Goal: Obtain resource: Download file/media

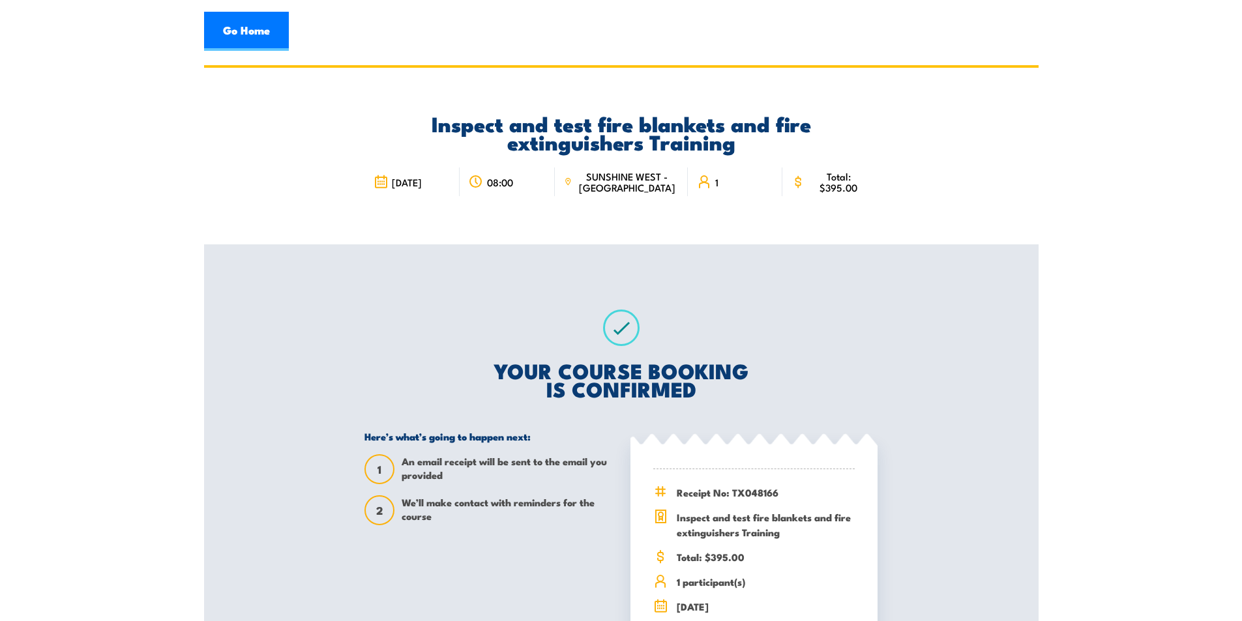
scroll to position [196, 0]
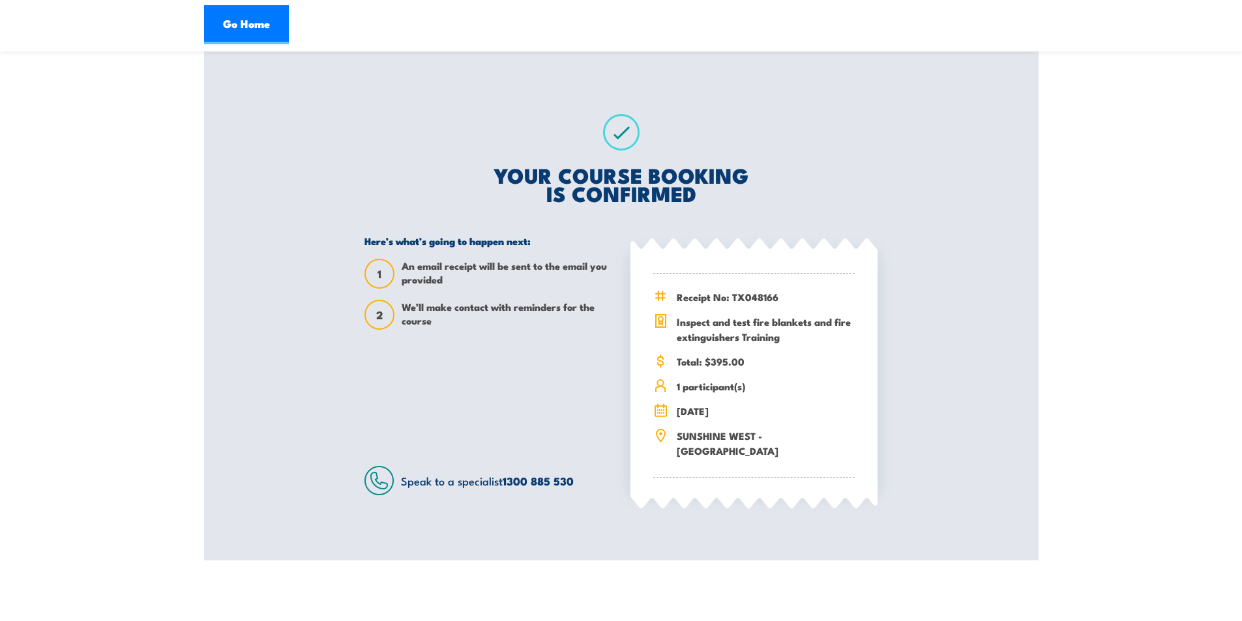
click at [769, 314] on div "Receipt No: TX048166 Inspect and test fire blankets and fire extinguishers Trai…" at bounding box center [753, 376] width 201 height 204
click at [781, 190] on h2 "YOUR COURSE BOOKING IS CONFIRMED" at bounding box center [620, 184] width 513 height 37
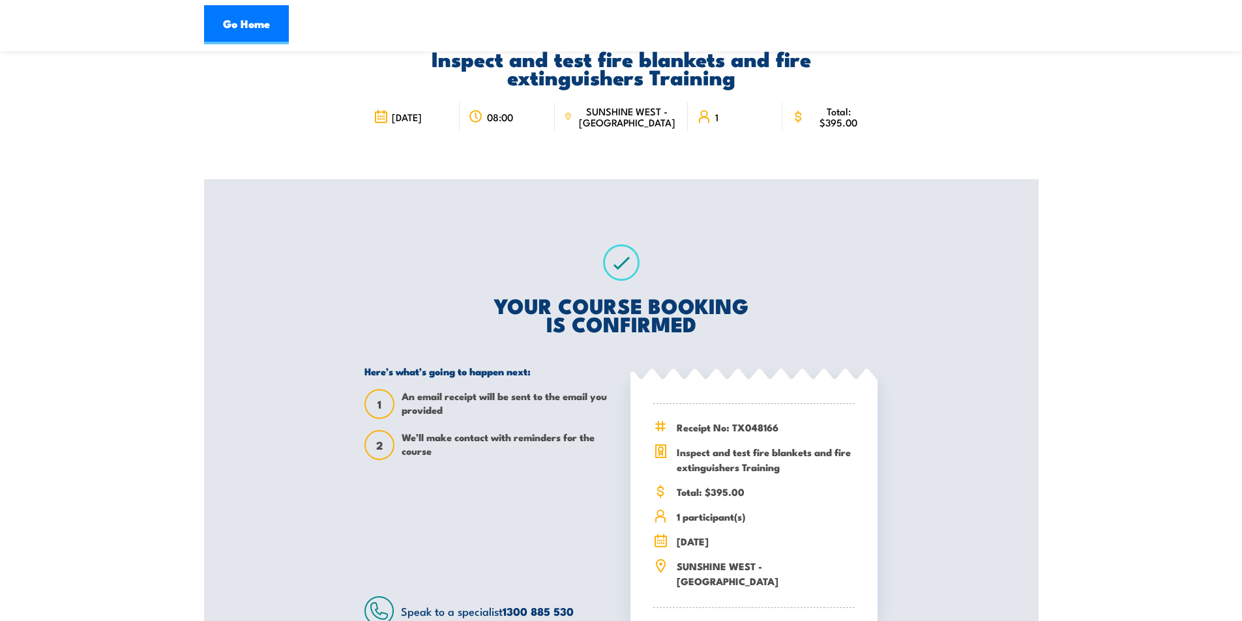
scroll to position [0, 0]
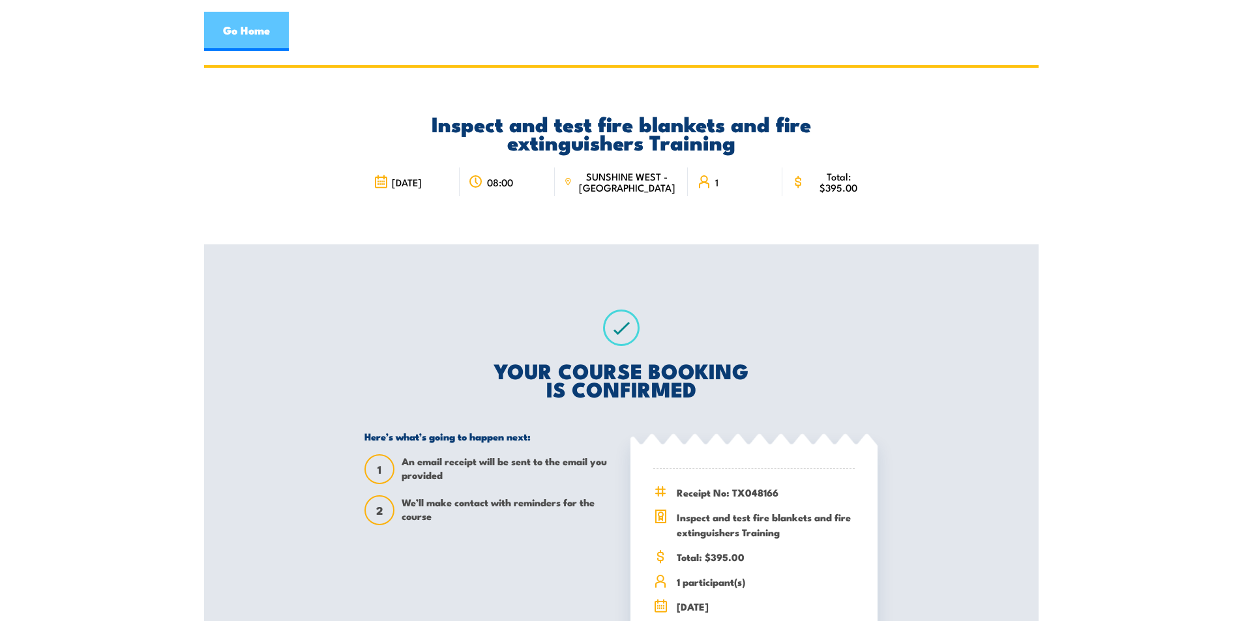
click at [238, 35] on link "Go Home" at bounding box center [246, 31] width 85 height 39
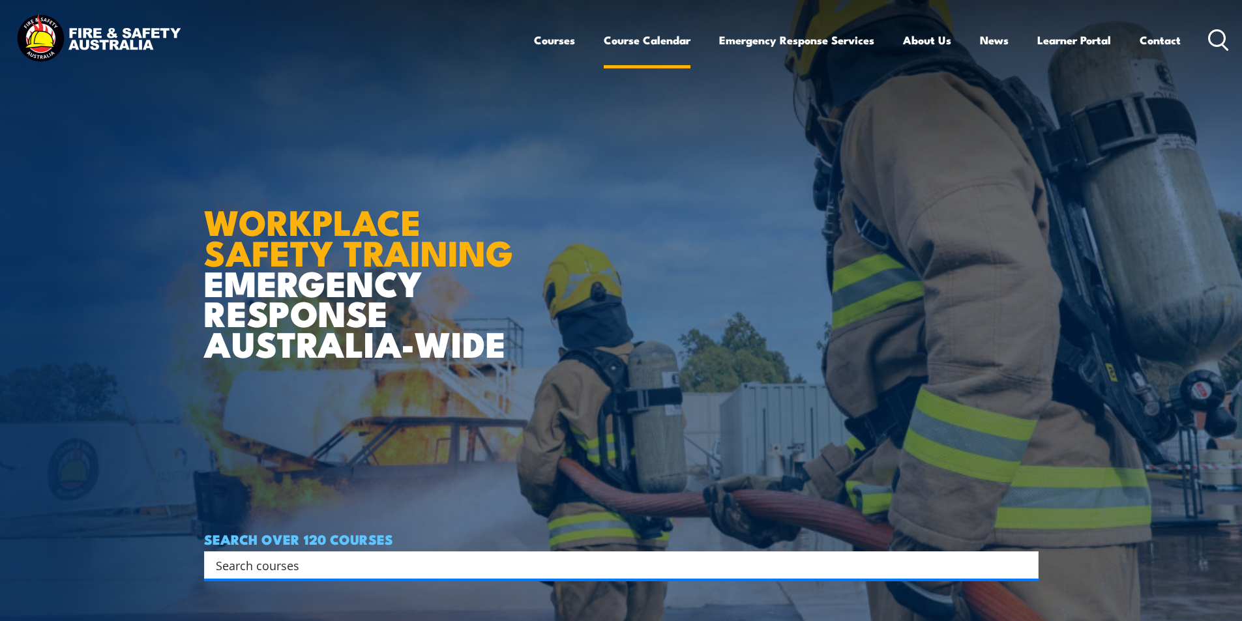
click at [658, 41] on link "Course Calendar" at bounding box center [647, 40] width 87 height 35
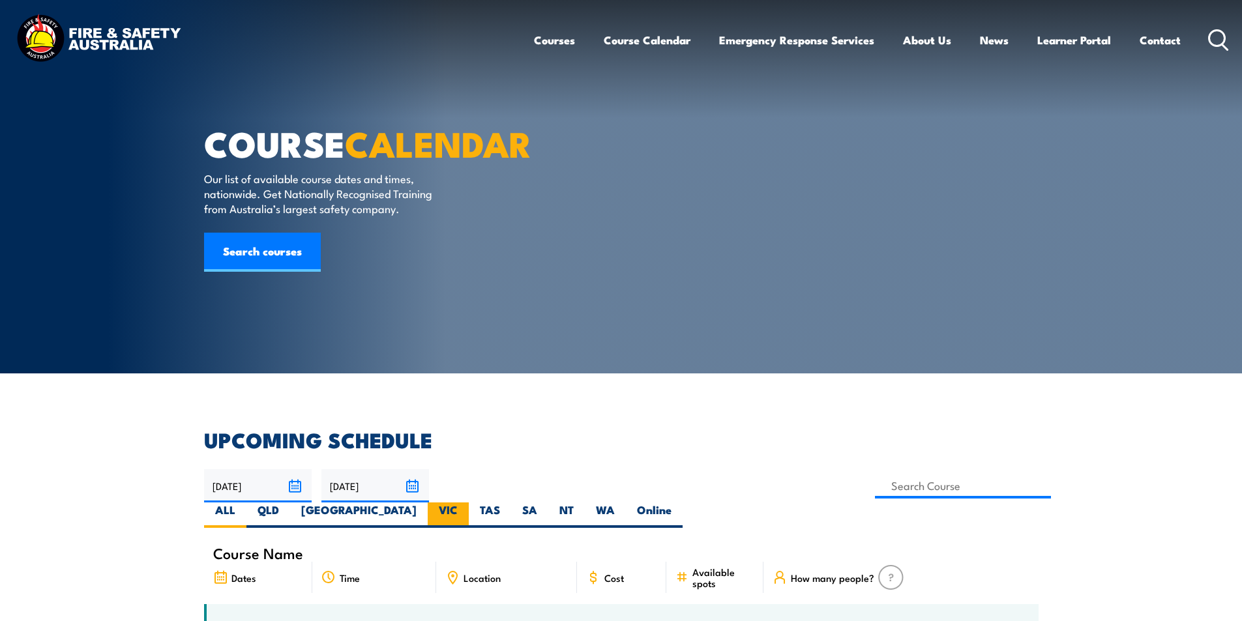
click at [469, 503] on label "VIC" at bounding box center [448, 515] width 41 height 25
click at [466, 503] on input "VIC" at bounding box center [462, 507] width 8 height 8
radio input "true"
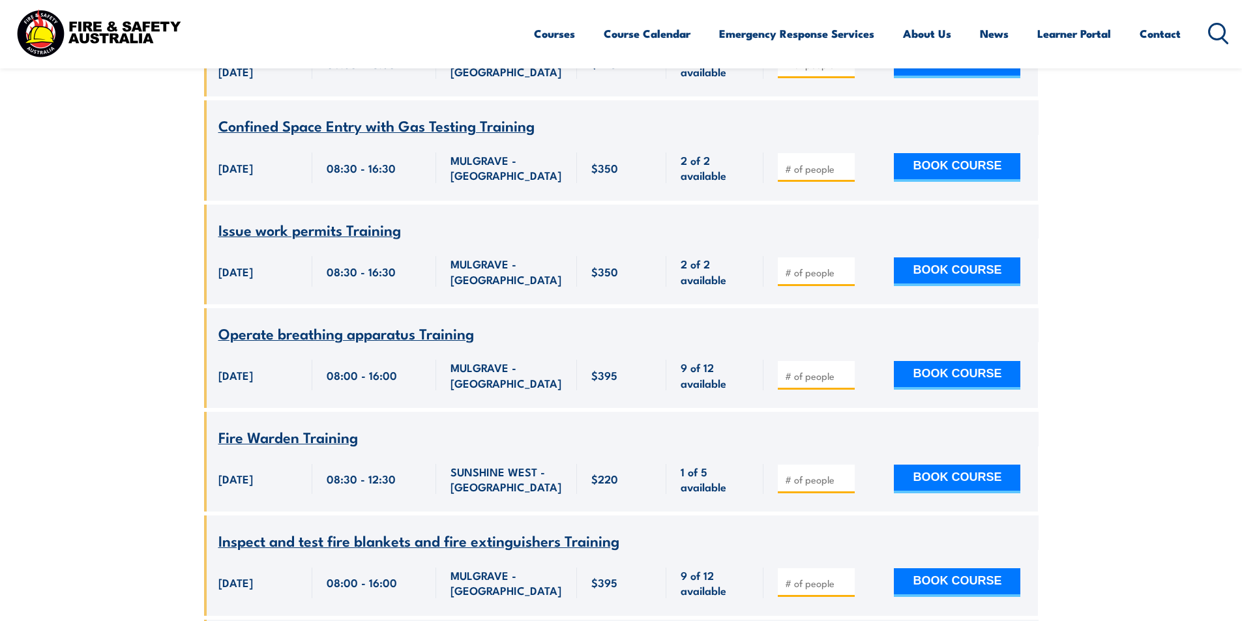
scroll to position [3299, 0]
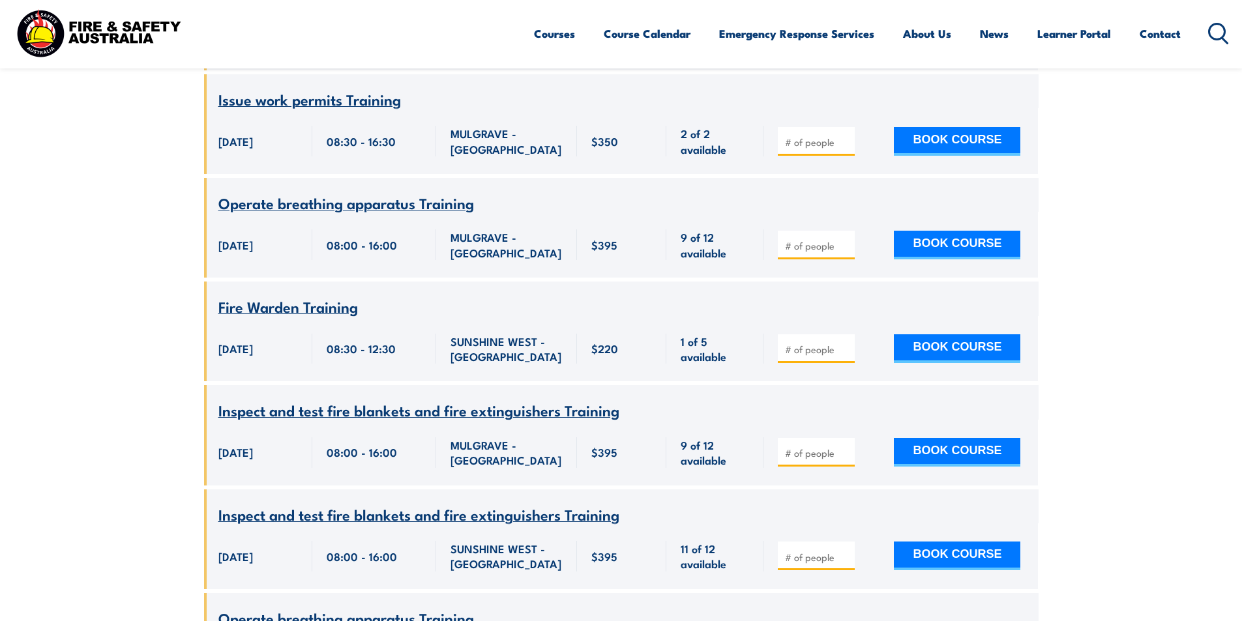
click at [467, 521] on span "Inspect and test fire blankets and fire extinguishers Training" at bounding box center [418, 514] width 401 height 22
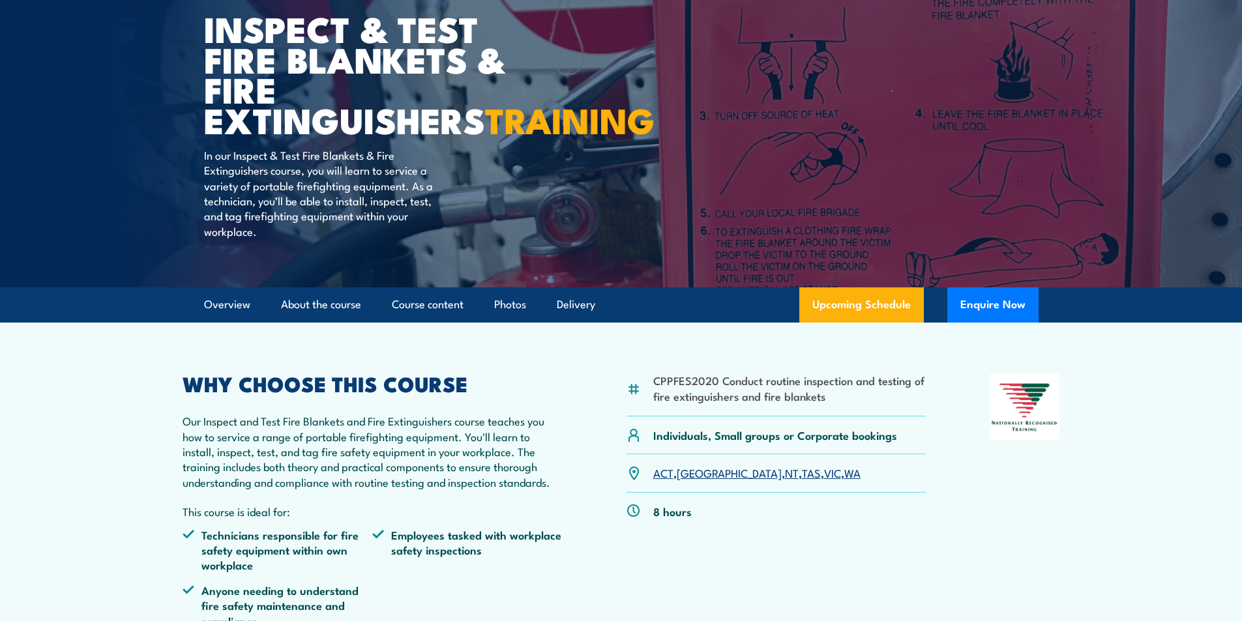
scroll to position [196, 0]
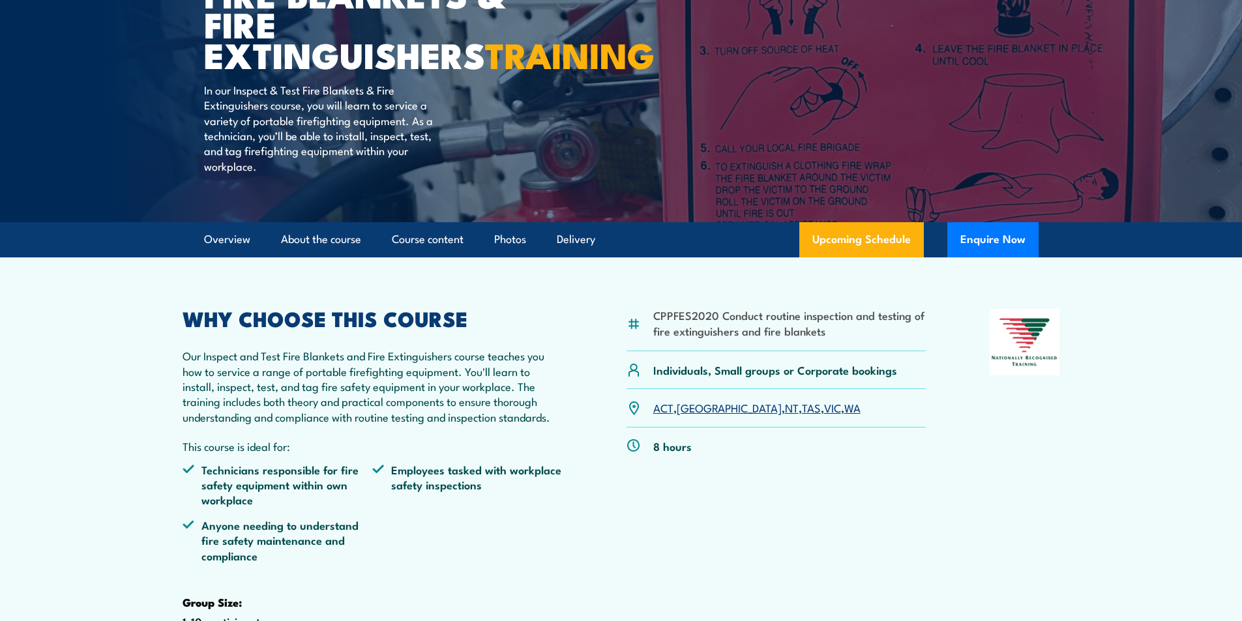
click at [824, 415] on link "VIC" at bounding box center [832, 408] width 17 height 16
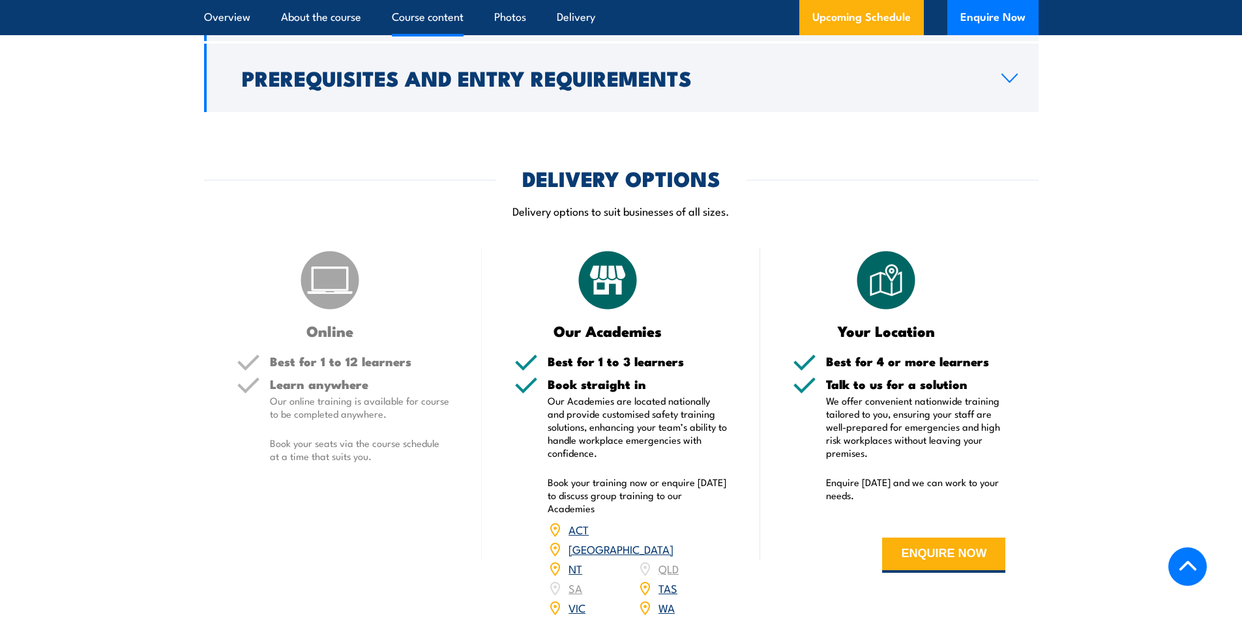
scroll to position [1769, 0]
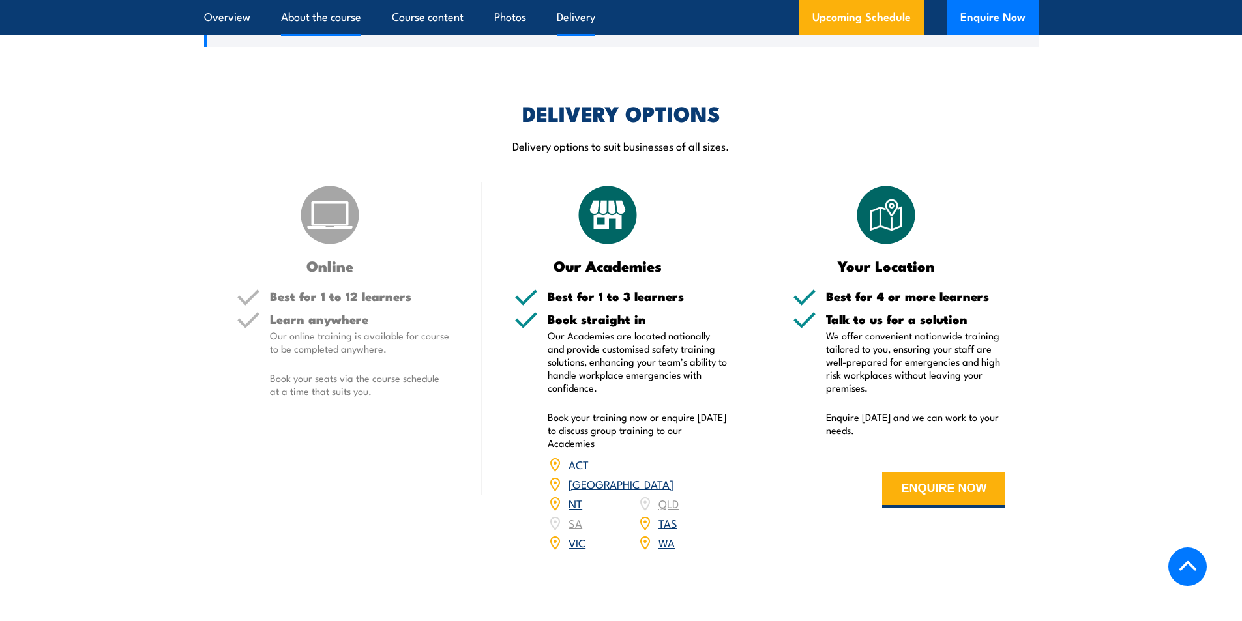
click at [328, 23] on link "About the course" at bounding box center [321, 17] width 80 height 35
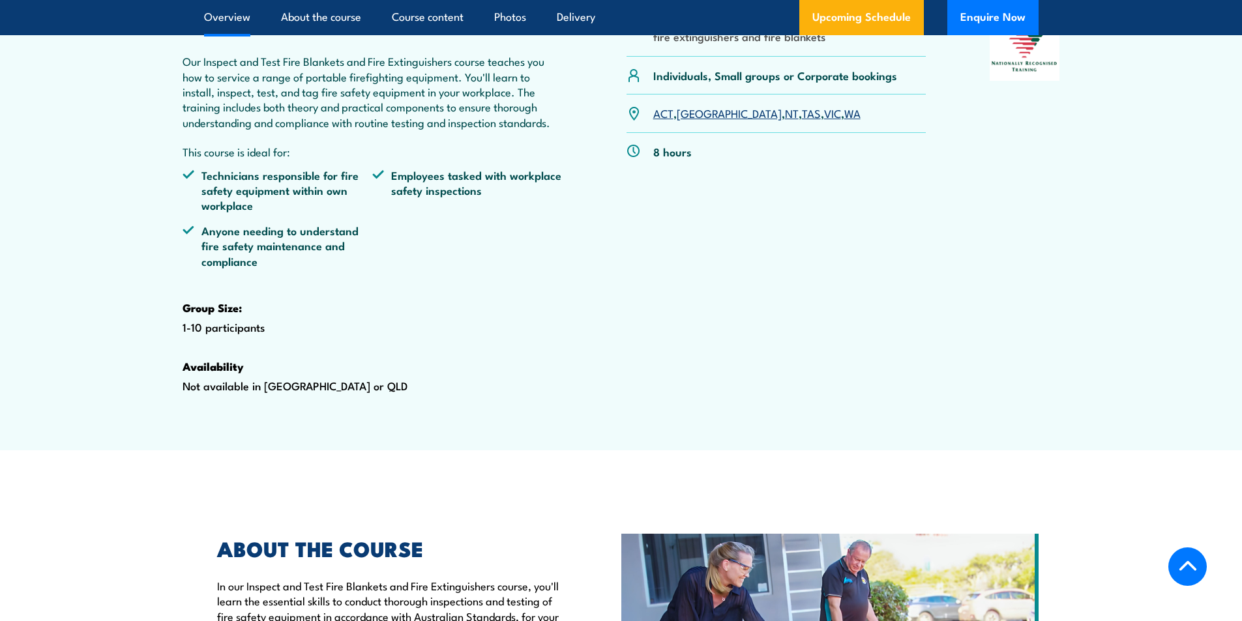
scroll to position [425, 0]
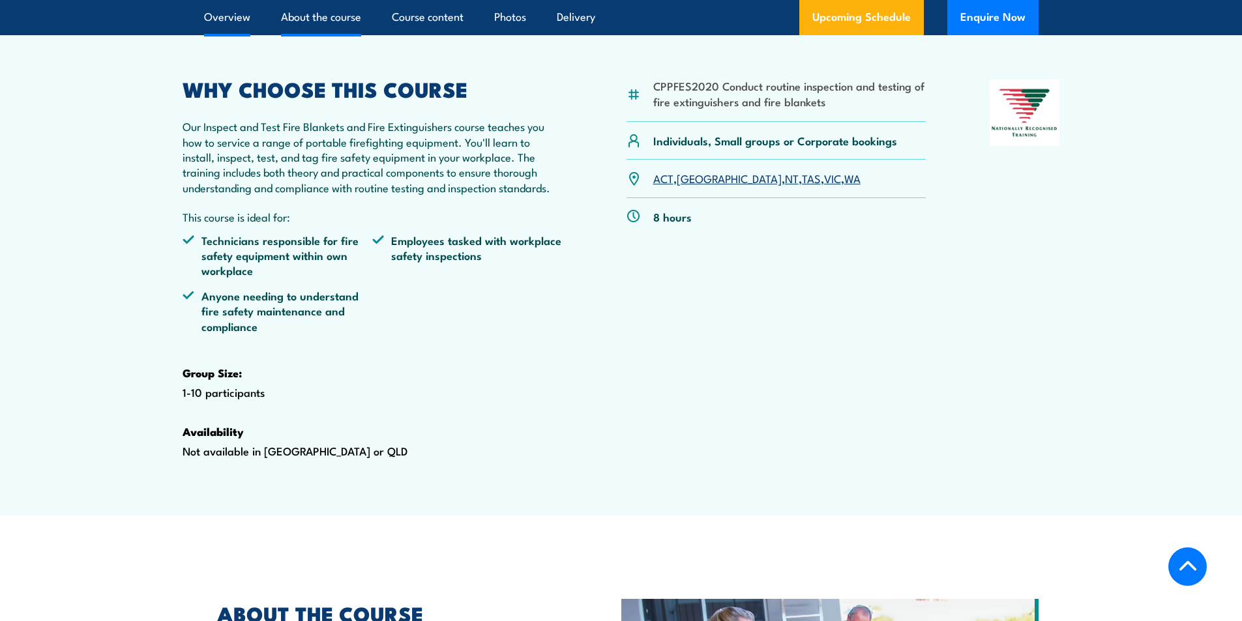
click at [316, 35] on link "About the course" at bounding box center [321, 17] width 80 height 35
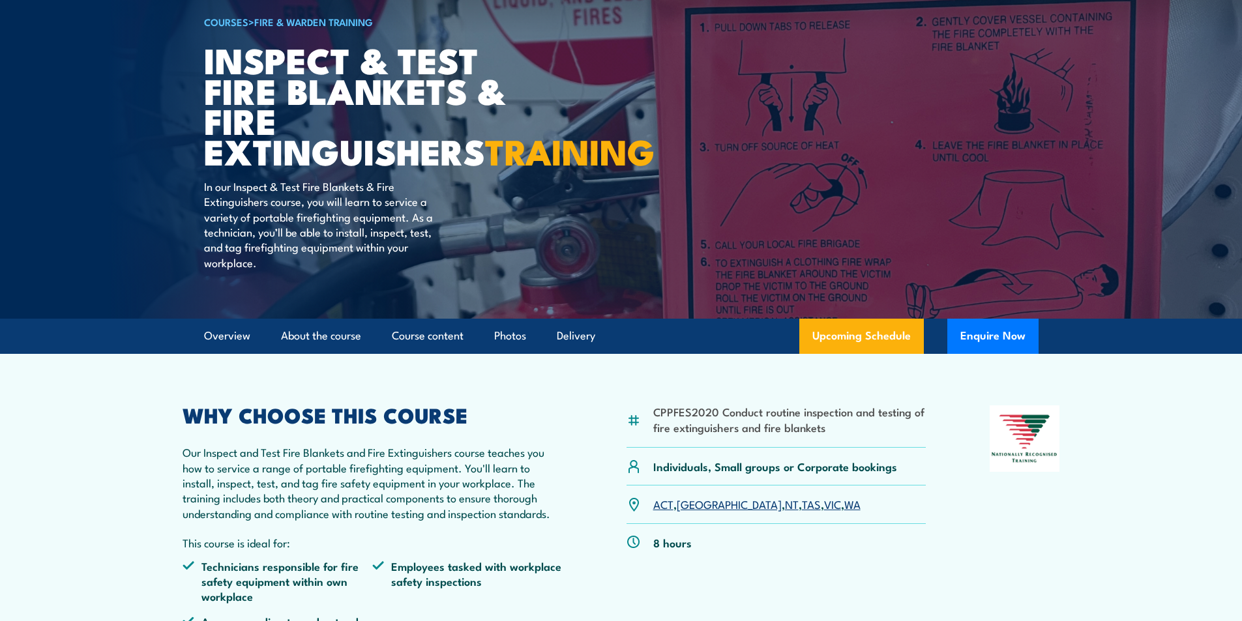
scroll to position [0, 0]
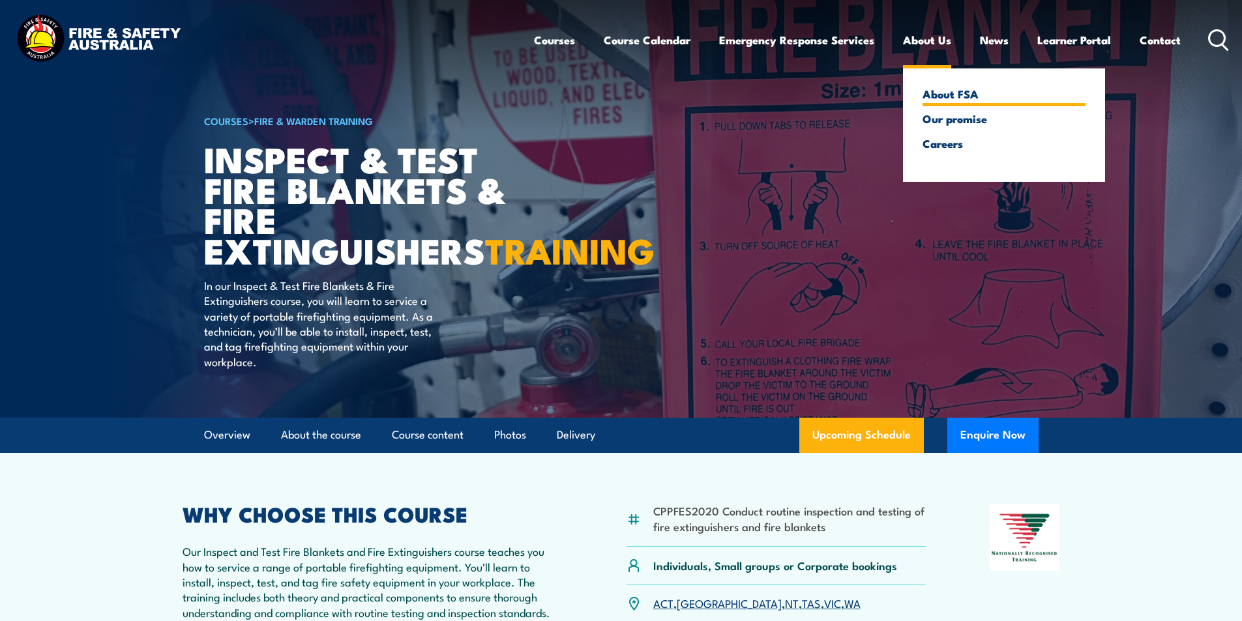
click at [944, 100] on link "About FSA" at bounding box center [1004, 94] width 163 height 12
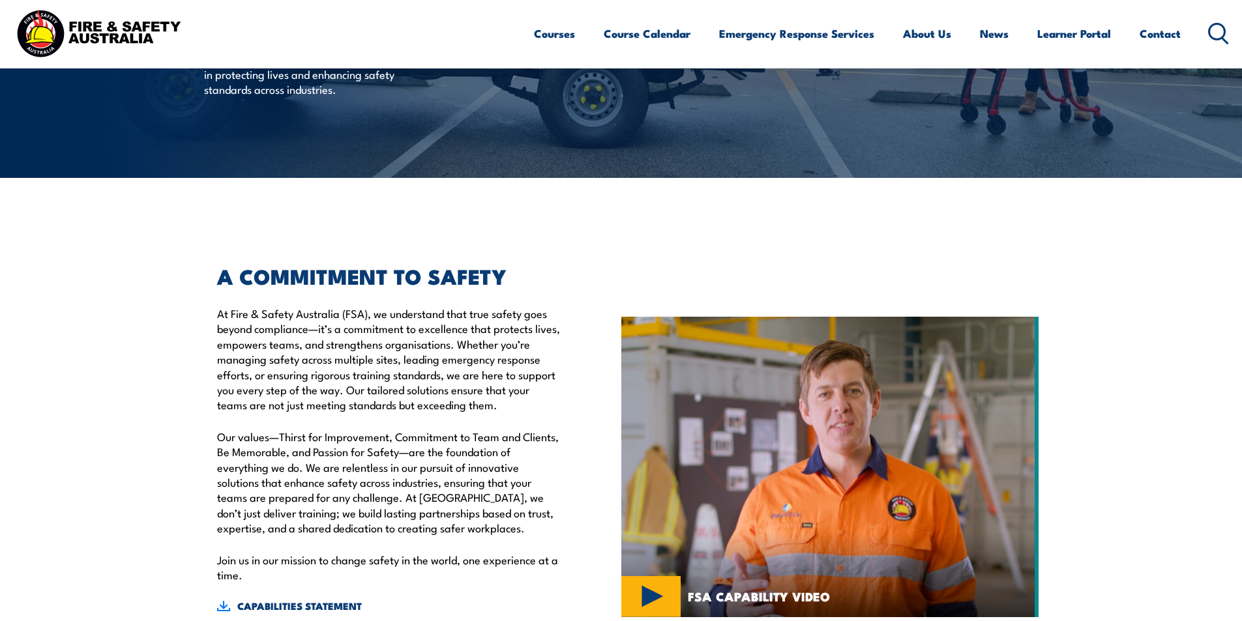
scroll to position [326, 0]
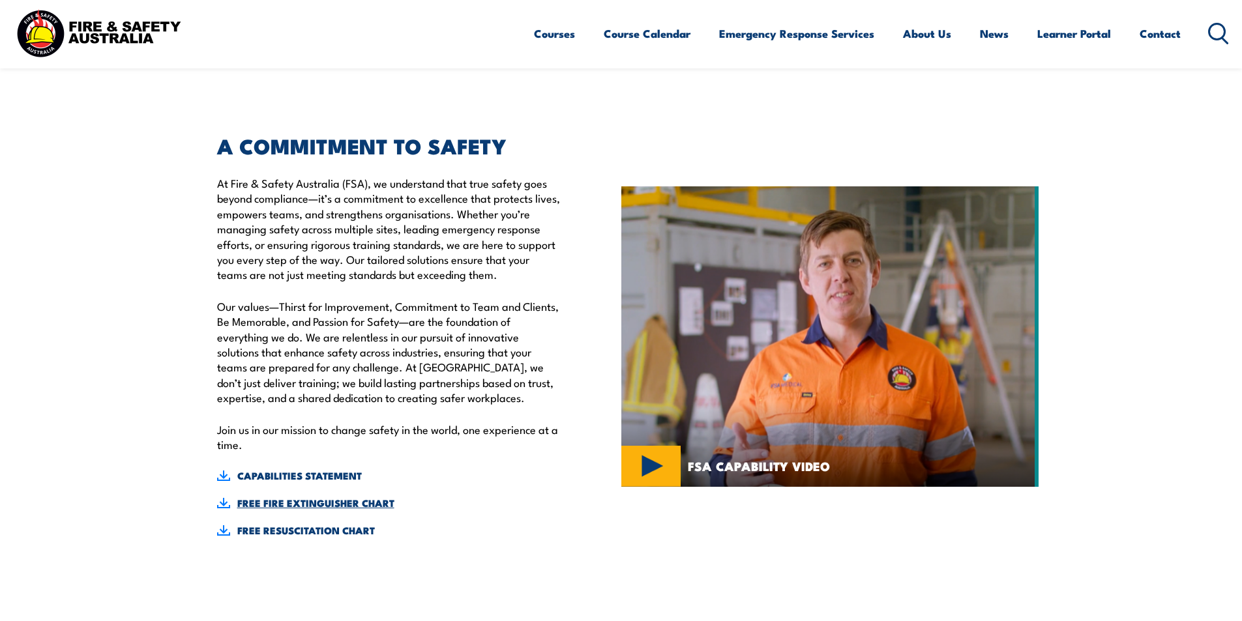
click at [263, 500] on link "FREE FIRE EXTINGUISHER CHART" at bounding box center [389, 503] width 344 height 14
click at [1164, 36] on link "Contact" at bounding box center [1160, 33] width 41 height 35
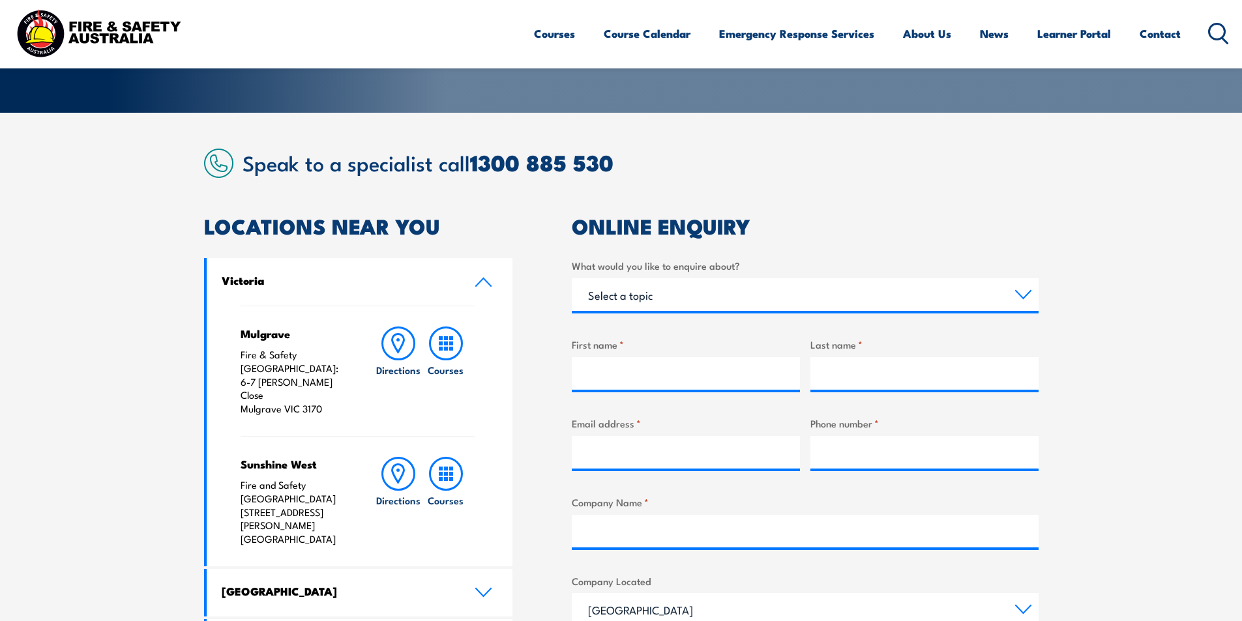
scroll to position [456, 0]
